Goal: Information Seeking & Learning: Compare options

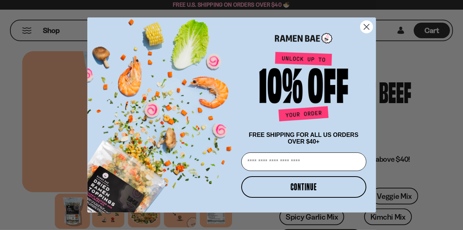
click at [366, 23] on circle "Close dialog" at bounding box center [366, 27] width 12 height 12
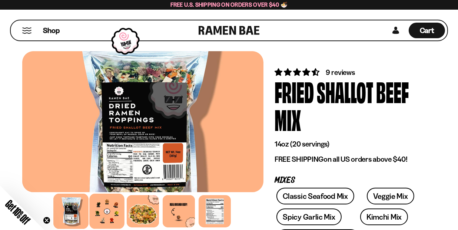
click at [112, 211] on div at bounding box center [106, 210] width 35 height 35
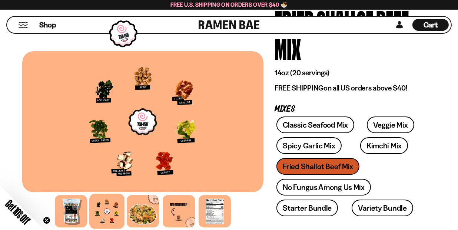
scroll to position [65, 0]
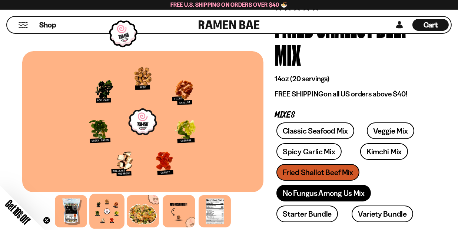
click at [306, 190] on link "No Fungus Among Us Mix" at bounding box center [323, 192] width 94 height 17
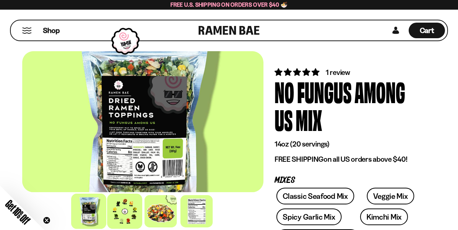
click at [121, 209] on div at bounding box center [124, 210] width 35 height 35
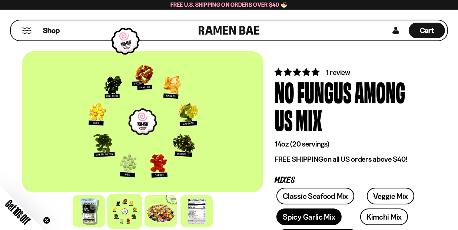
click at [301, 215] on link "Spicy Garlic Mix" at bounding box center [308, 216] width 65 height 17
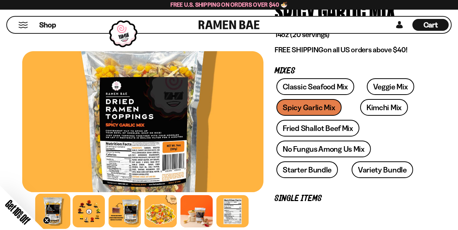
scroll to position [87, 0]
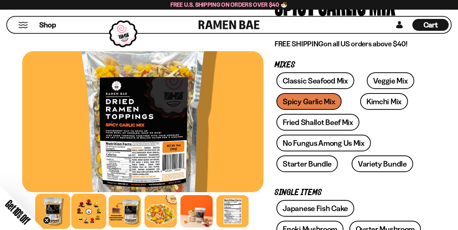
click at [94, 210] on div at bounding box center [88, 210] width 35 height 35
